Goal: Task Accomplishment & Management: Complete application form

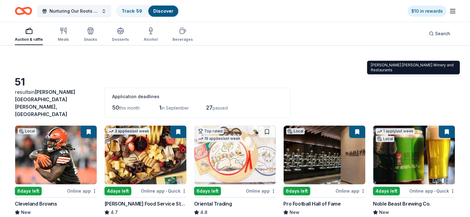
scroll to position [249, 0]
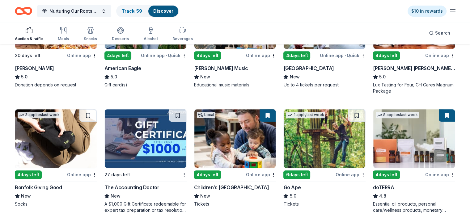
click at [221, 124] on img at bounding box center [235, 138] width 82 height 59
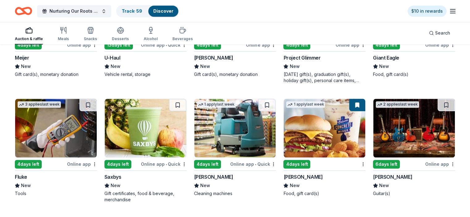
scroll to position [618, 0]
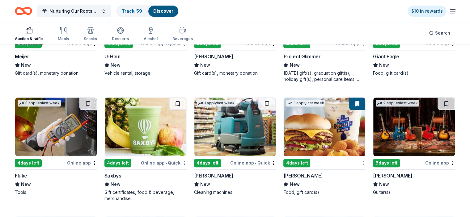
click at [57, 125] on img at bounding box center [56, 127] width 82 height 59
click at [402, 110] on img at bounding box center [414, 127] width 82 height 59
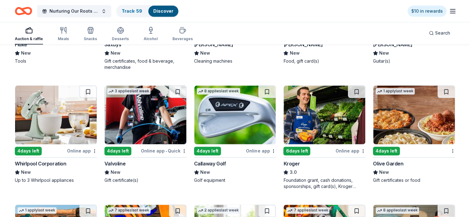
scroll to position [750, 0]
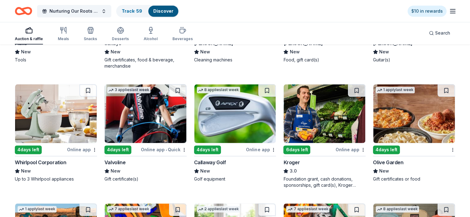
click at [221, 103] on img at bounding box center [235, 113] width 82 height 59
click at [142, 13] on link "Track · 60" at bounding box center [132, 10] width 21 height 5
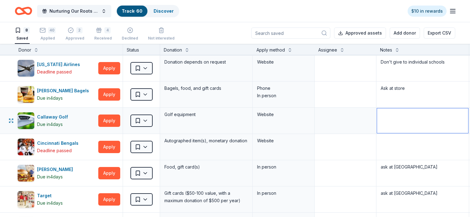
click at [404, 120] on textarea at bounding box center [422, 120] width 91 height 25
type textarea "Schools not eligible"
click at [174, 11] on link "Discover" at bounding box center [163, 10] width 20 height 5
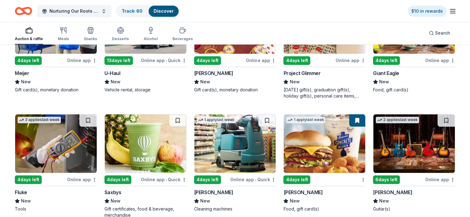
scroll to position [872, 0]
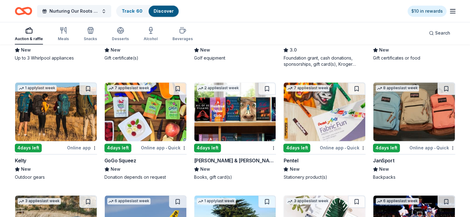
click at [402, 102] on img at bounding box center [414, 111] width 82 height 59
click at [238, 98] on img at bounding box center [235, 111] width 82 height 59
click at [142, 10] on link "Track · 62" at bounding box center [132, 10] width 20 height 5
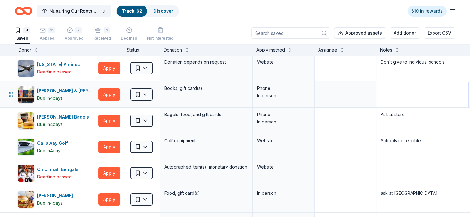
click at [401, 89] on textarea at bounding box center [422, 94] width 91 height 25
type textarea "Ask at store"
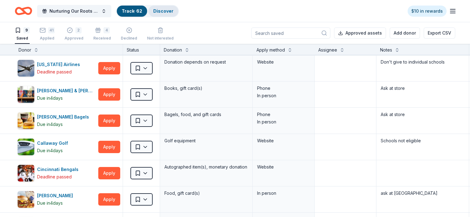
click at [170, 10] on link "Discover" at bounding box center [163, 10] width 20 height 5
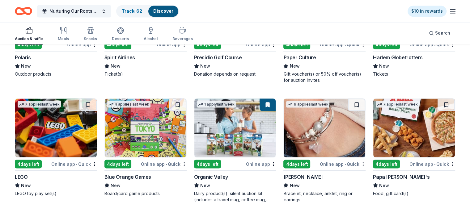
scroll to position [1086, 0]
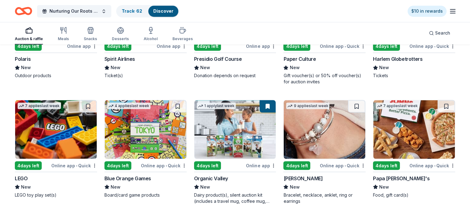
click at [321, 122] on img at bounding box center [325, 129] width 82 height 59
click at [141, 9] on link "Track · 63" at bounding box center [132, 10] width 20 height 5
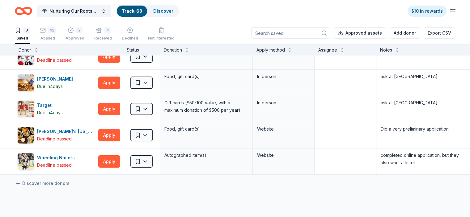
scroll to position [117, 0]
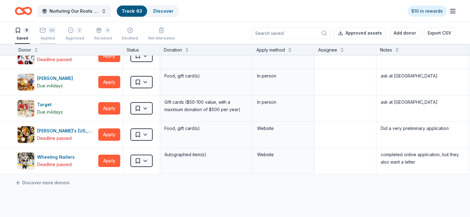
click at [56, 32] on div "42" at bounding box center [51, 30] width 7 height 6
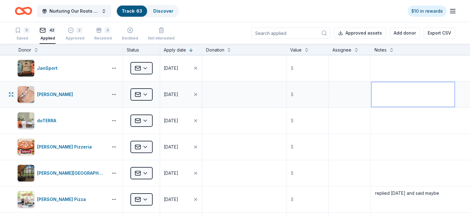
click at [395, 91] on textarea at bounding box center [412, 94] width 83 height 25
type textarea "Applied via email"
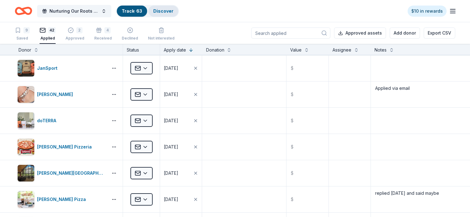
click at [173, 9] on link "Discover" at bounding box center [163, 10] width 20 height 5
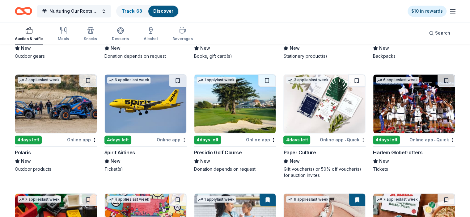
scroll to position [989, 0]
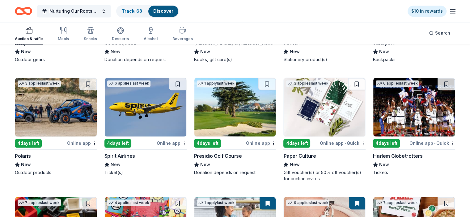
click at [145, 94] on img at bounding box center [146, 107] width 82 height 59
click at [302, 82] on img at bounding box center [325, 107] width 82 height 59
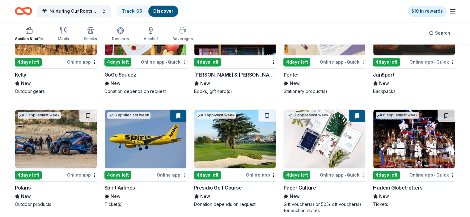
scroll to position [956, 0]
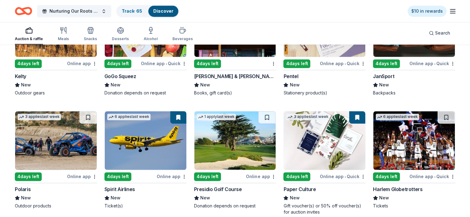
drag, startPoint x: 463, startPoint y: 158, endPoint x: 457, endPoint y: 141, distance: 17.7
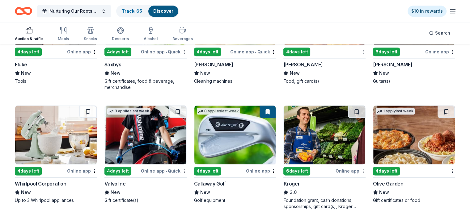
scroll to position [726, 0]
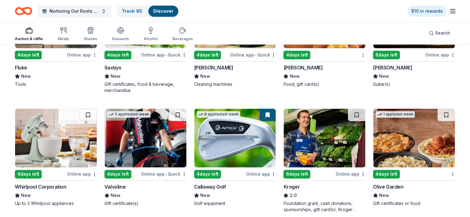
click at [407, 136] on img at bounding box center [414, 138] width 82 height 59
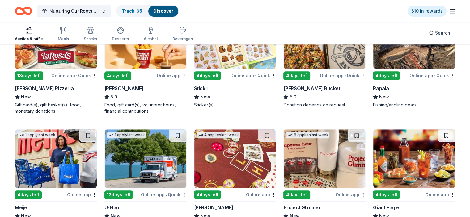
scroll to position [465, 0]
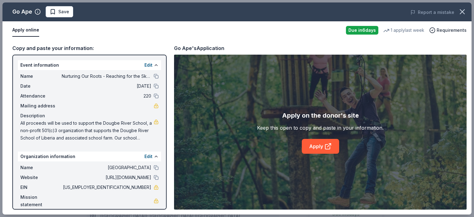
scroll to position [114, 0]
click at [319, 146] on link "Apply" at bounding box center [320, 146] width 37 height 15
click at [313, 145] on link "Apply" at bounding box center [320, 146] width 37 height 15
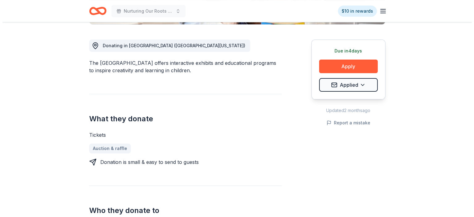
scroll to position [180, 0]
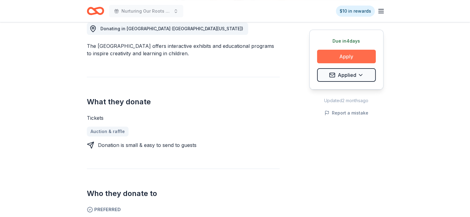
click at [359, 55] on button "Apply" at bounding box center [346, 57] width 59 height 14
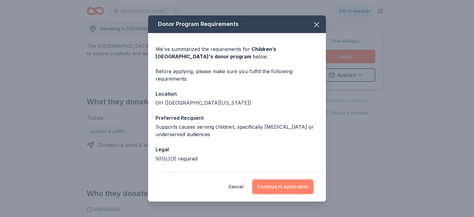
click at [263, 187] on button "Continue to application" at bounding box center [282, 186] width 61 height 15
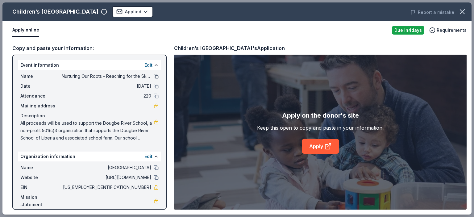
click at [157, 76] on button at bounding box center [156, 76] width 5 height 5
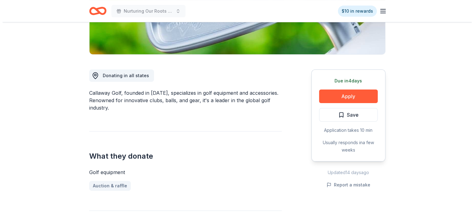
scroll to position [137, 0]
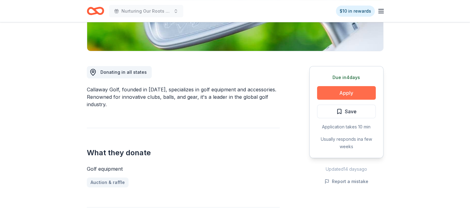
click at [343, 91] on button "Apply" at bounding box center [346, 93] width 59 height 14
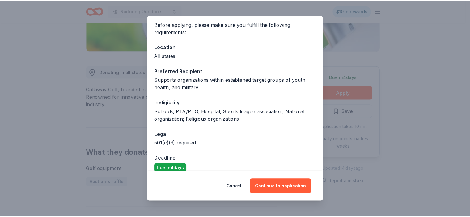
scroll to position [54, 0]
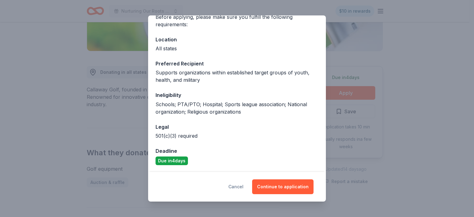
click at [239, 187] on button "Cancel" at bounding box center [236, 186] width 15 height 15
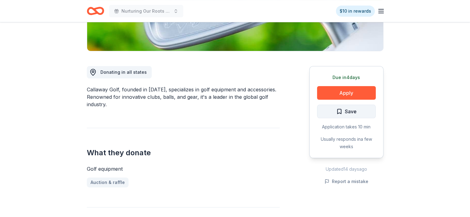
click at [355, 113] on span "Save" at bounding box center [351, 111] width 12 height 8
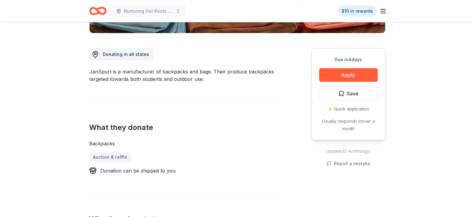
scroll to position [157, 0]
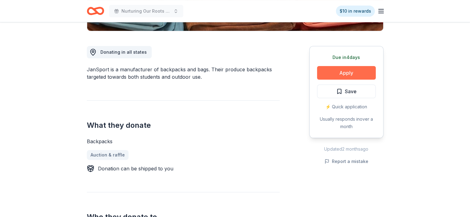
click at [344, 73] on button "Apply" at bounding box center [346, 73] width 59 height 14
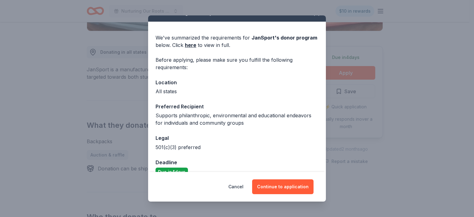
scroll to position [23, 0]
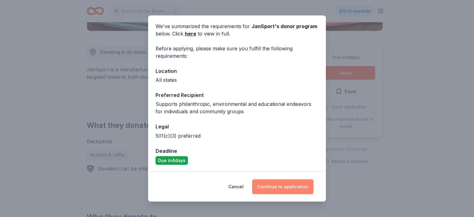
click at [280, 184] on button "Continue to application" at bounding box center [282, 186] width 61 height 15
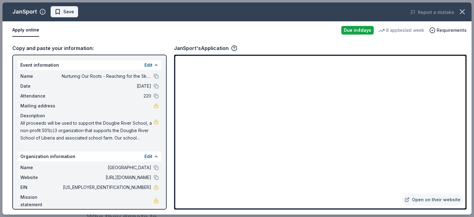
click at [71, 9] on span "Save" at bounding box center [68, 11] width 11 height 7
click at [81, 11] on html "Nurturing Our Roots - Reaching for the Sky Dougbe River School Gala 2025 $10 in…" at bounding box center [237, 108] width 474 height 217
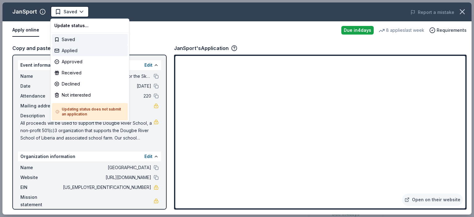
click at [75, 51] on div "Applied" at bounding box center [90, 50] width 76 height 11
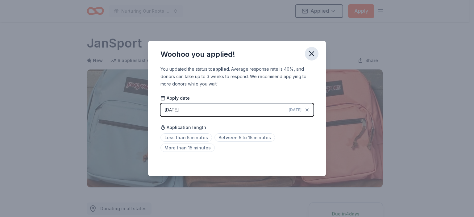
click at [311, 54] on icon "button" at bounding box center [312, 54] width 4 height 4
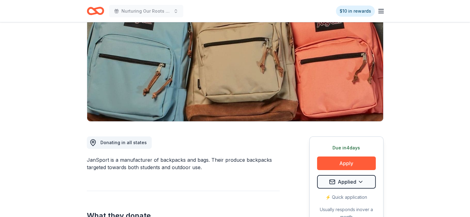
scroll to position [78, 0]
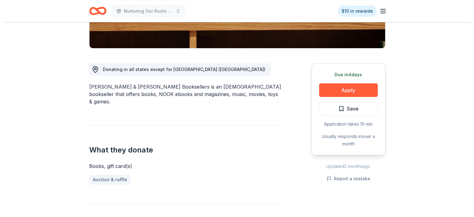
scroll to position [141, 0]
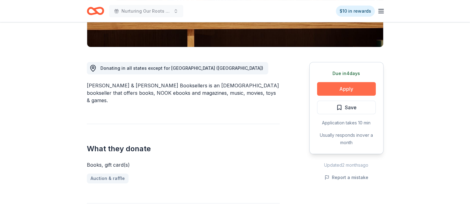
click at [355, 88] on button "Apply" at bounding box center [346, 89] width 59 height 14
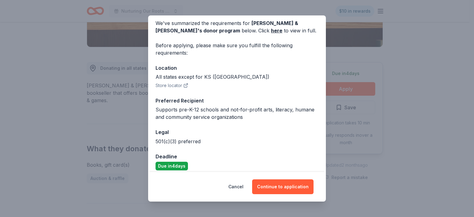
scroll to position [32, 0]
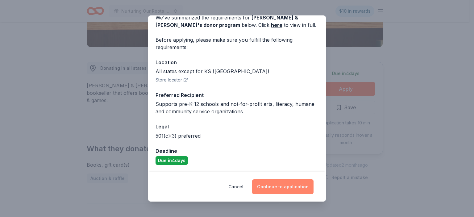
click at [270, 185] on button "Continue to application" at bounding box center [282, 186] width 61 height 15
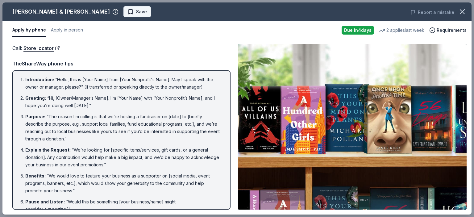
click at [136, 9] on span "Save" at bounding box center [141, 11] width 11 height 7
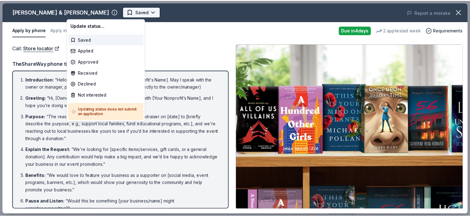
scroll to position [0, 0]
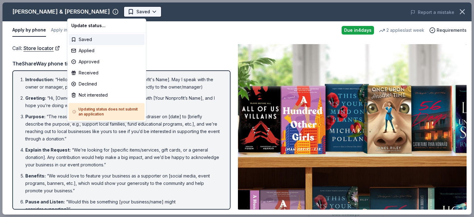
click at [96, 11] on html "Nurturing Our Roots - Reaching for the Sky Dougbe River School Gala 2025 Saved …" at bounding box center [237, 108] width 474 height 217
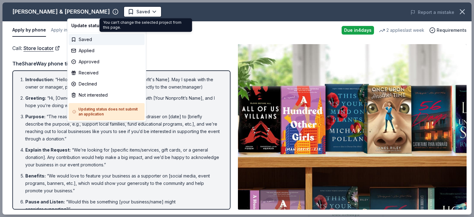
click at [173, 35] on html "Nurturing Our Roots - Reaching for the Sky Dougbe River School Gala 2025 Saved …" at bounding box center [237, 108] width 474 height 217
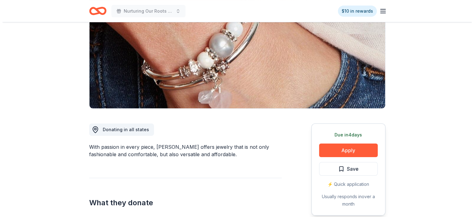
scroll to position [80, 0]
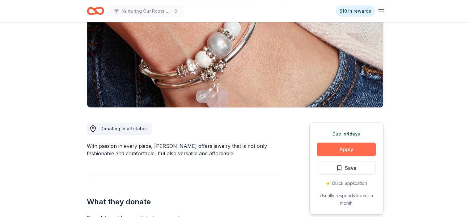
click at [336, 152] on button "Apply" at bounding box center [346, 150] width 59 height 14
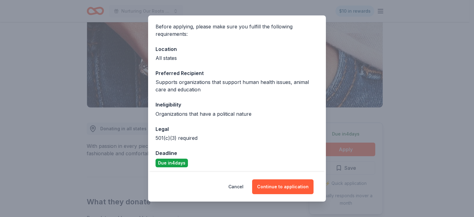
scroll to position [47, 0]
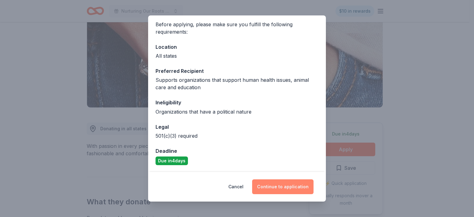
click at [277, 187] on button "Continue to application" at bounding box center [282, 186] width 61 height 15
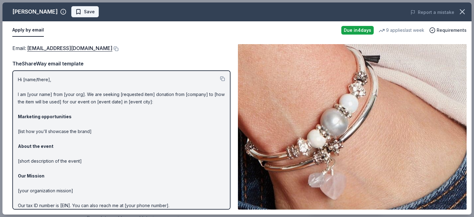
click at [84, 10] on span "Save" at bounding box center [89, 11] width 11 height 7
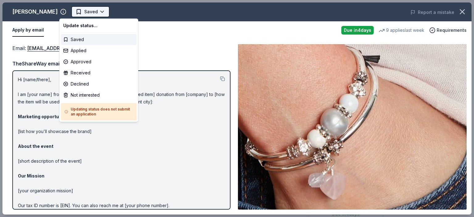
click at [90, 12] on html "Nurturing Our Roots - Reaching for the Sky Dougbe River School Gala 2025 Saved …" at bounding box center [237, 108] width 474 height 217
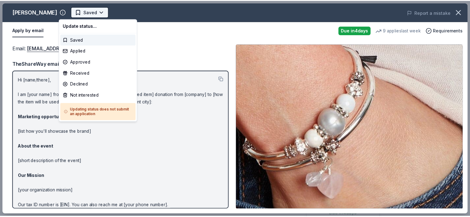
scroll to position [0, 0]
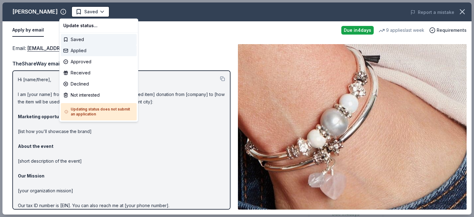
click at [80, 51] on div "Applied" at bounding box center [99, 50] width 76 height 11
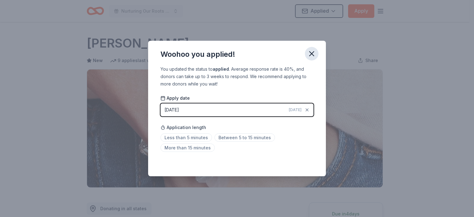
click at [312, 54] on icon "button" at bounding box center [312, 54] width 4 height 4
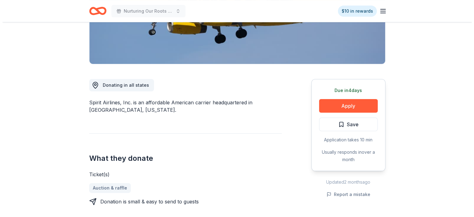
scroll to position [125, 0]
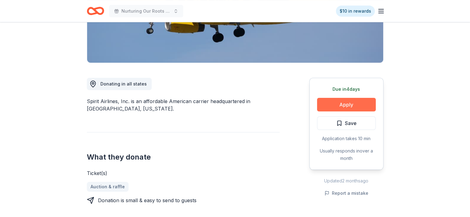
click at [338, 104] on button "Apply" at bounding box center [346, 105] width 59 height 14
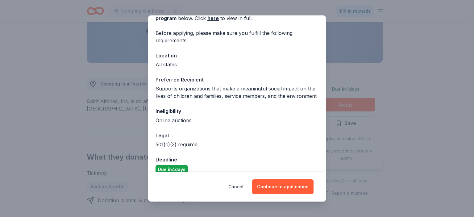
scroll to position [54, 0]
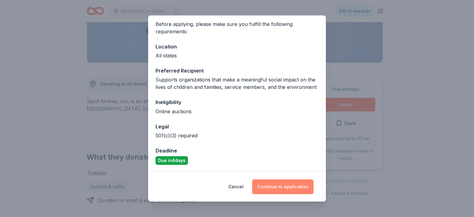
click at [282, 184] on button "Continue to application" at bounding box center [282, 186] width 61 height 15
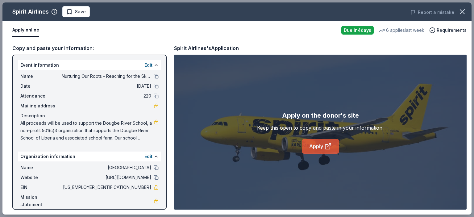
click at [310, 146] on link "Apply" at bounding box center [320, 146] width 37 height 15
click at [79, 13] on span "Save" at bounding box center [80, 11] width 11 height 7
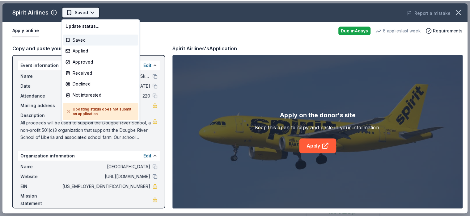
scroll to position [0, 0]
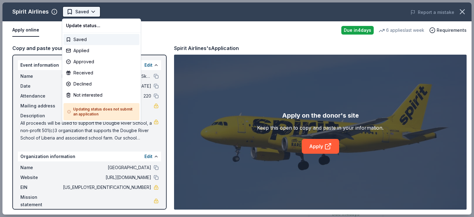
click at [93, 11] on html "Nurturing Our Roots - Reaching for the Sky Dougbe River School Gala 2025 Saved …" at bounding box center [237, 108] width 474 height 217
click at [85, 50] on div "Applied" at bounding box center [102, 50] width 76 height 11
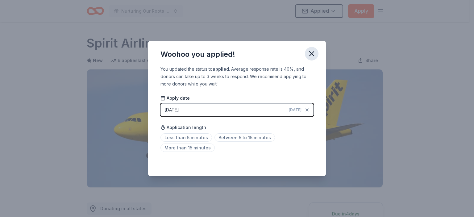
click at [311, 54] on icon "button" at bounding box center [312, 54] width 4 height 4
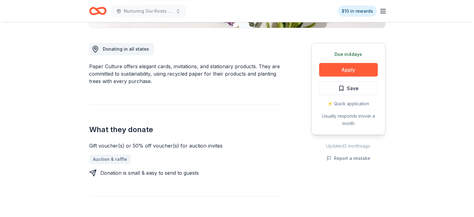
scroll to position [163, 0]
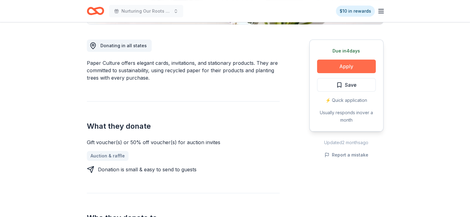
click at [331, 65] on button "Apply" at bounding box center [346, 67] width 59 height 14
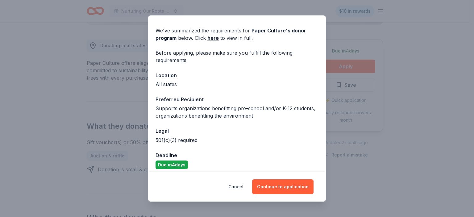
scroll to position [23, 0]
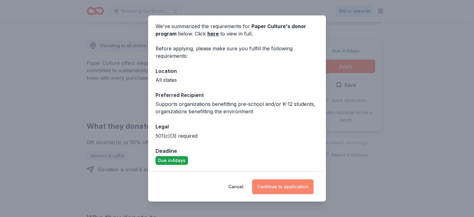
click at [274, 184] on button "Continue to application" at bounding box center [282, 186] width 61 height 15
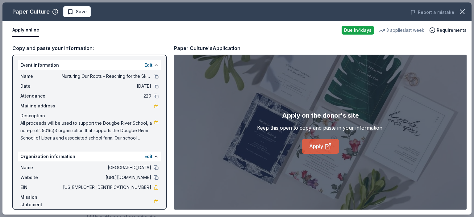
click at [311, 145] on link "Apply" at bounding box center [320, 146] width 37 height 15
click at [156, 76] on button at bounding box center [156, 76] width 5 height 5
click at [77, 12] on span "Save" at bounding box center [81, 11] width 11 height 7
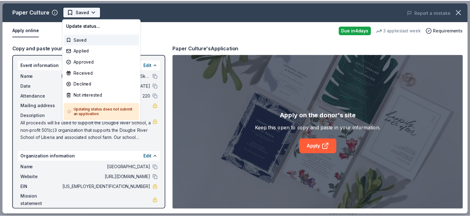
scroll to position [0, 0]
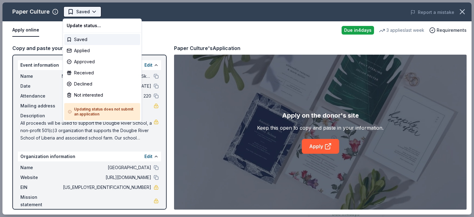
click at [92, 13] on html "Nurturing Our Roots - Reaching for the Sky Dougbe River School Gala 2025 Saved …" at bounding box center [237, 108] width 474 height 217
click at [83, 50] on div "Applied" at bounding box center [102, 50] width 76 height 11
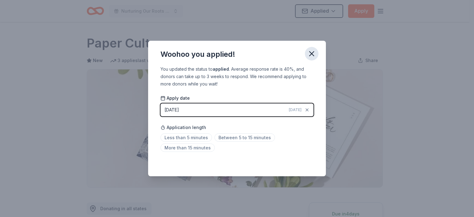
click at [314, 52] on icon "button" at bounding box center [312, 54] width 4 height 4
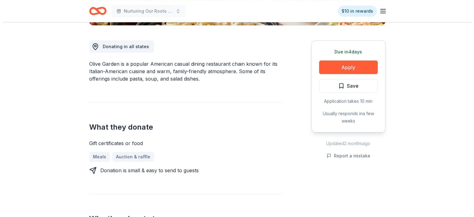
scroll to position [166, 0]
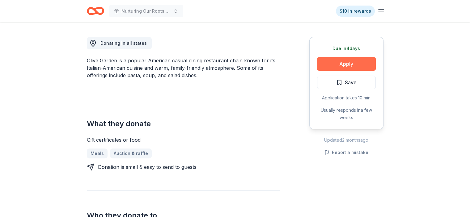
click at [360, 64] on button "Apply" at bounding box center [346, 64] width 59 height 14
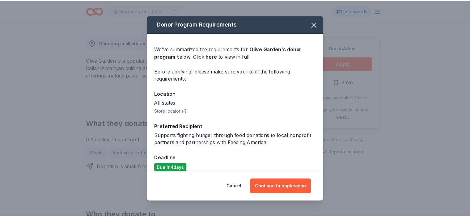
scroll to position [7, 0]
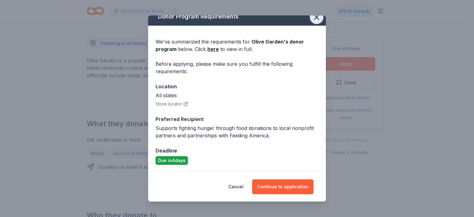
click at [315, 18] on icon "button" at bounding box center [317, 17] width 4 height 4
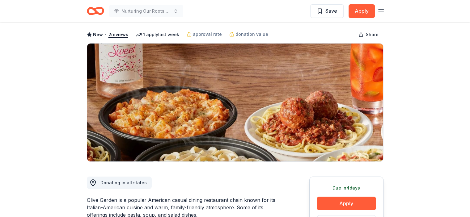
scroll to position [0, 0]
